Goal: Task Accomplishment & Management: Manage account settings

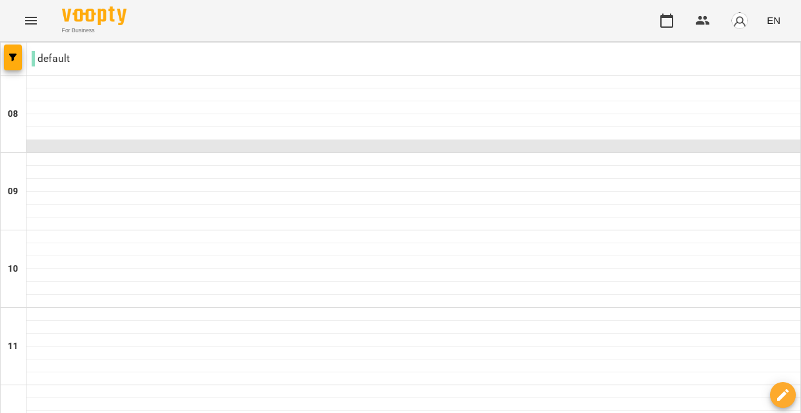
scroll to position [601, 0]
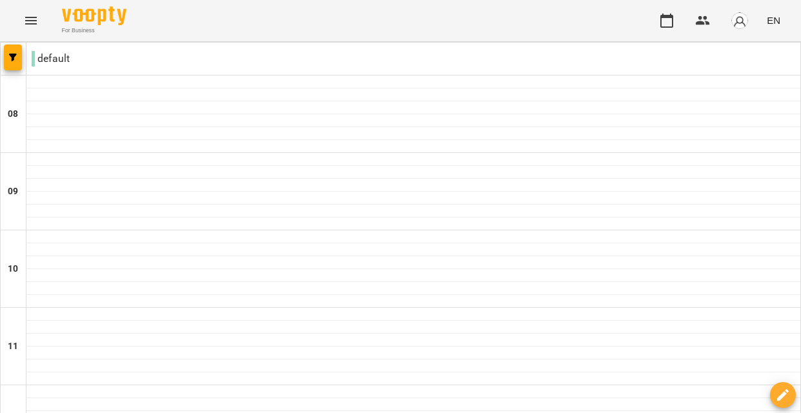
type input "**********"
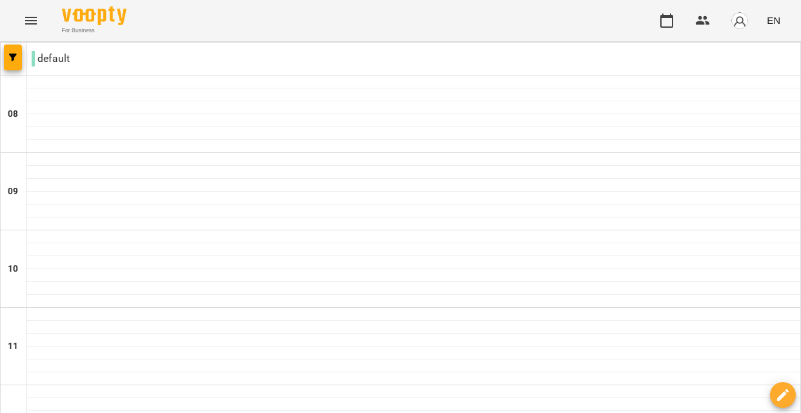
scroll to position [855, 0]
